Goal: Find specific page/section: Find specific page/section

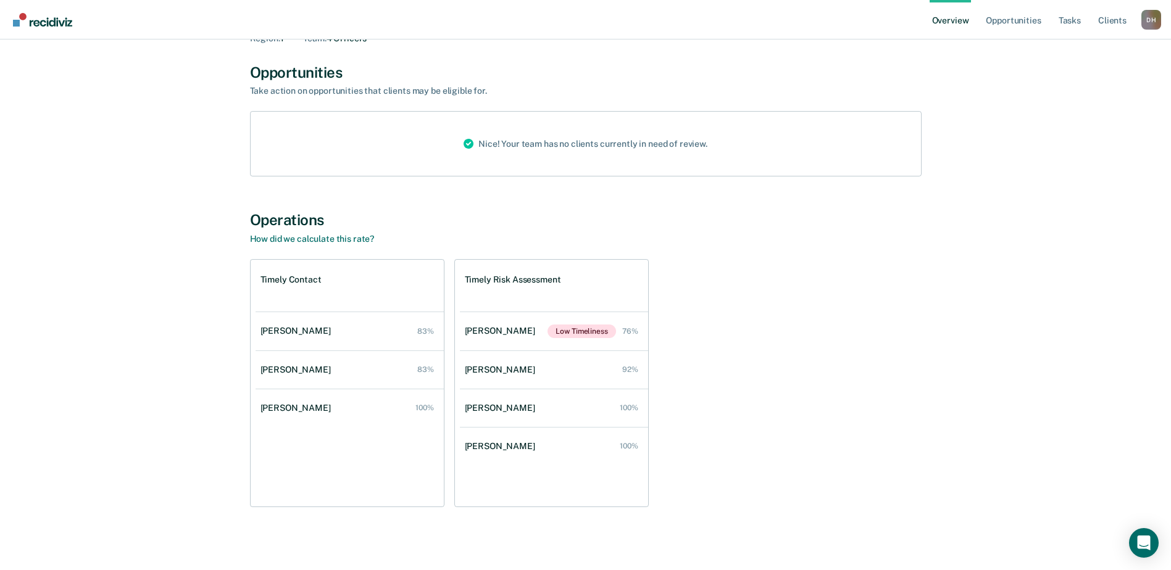
scroll to position [72, 0]
